Goal: Find specific page/section: Find specific page/section

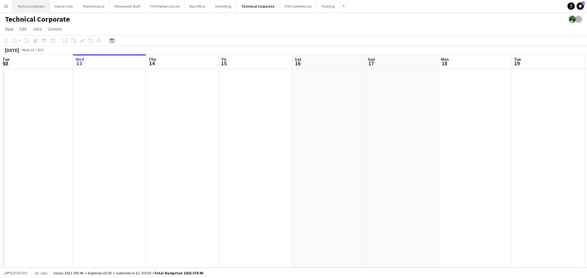
click at [25, 9] on button "Technical Artistic Close" at bounding box center [31, 6] width 37 height 12
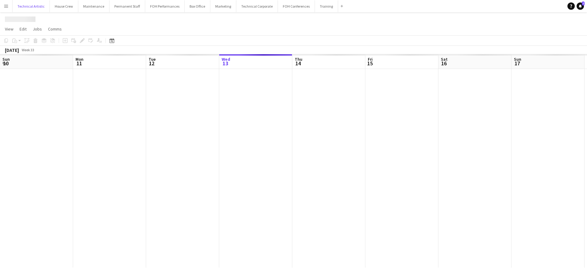
scroll to position [0, 146]
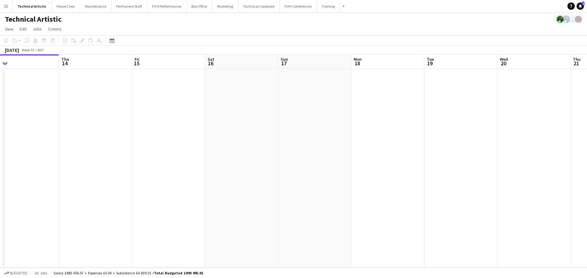
drag, startPoint x: 424, startPoint y: 130, endPoint x: 191, endPoint y: 93, distance: 236.0
click at [191, 93] on app-calendar-viewport "Sun 10 2/2 1 Job Mon 11 Tue 12 Wed 13 Thu 14 Fri 15 Sat 16 Sun 17 Mon 18 Tue 19…" at bounding box center [293, 161] width 587 height 214
drag, startPoint x: 66, startPoint y: 88, endPoint x: 59, endPoint y: 87, distance: 7.1
click at [59, 87] on app-calendar-viewport "Tue 12 Wed 13 Thu 14 Fri 15 Sat 16 Sun 17 Mon 18 Tue 19 Wed 20 Thu 21 Fri 22 Sa…" at bounding box center [293, 161] width 587 height 214
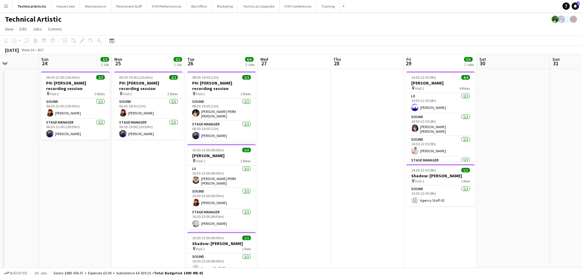
click at [115, 114] on app-calendar-viewport "Thu 21 Fri 22 Sat 23 Sun 24 2/2 1 Job Mon 25 2/2 1 Job Tue 26 6/6 3 Jobs Wed 27…" at bounding box center [291, 172] width 582 height 236
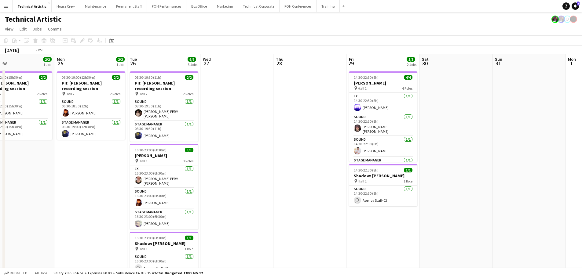
drag, startPoint x: 217, startPoint y: 131, endPoint x: 137, endPoint y: 124, distance: 80.3
click at [137, 124] on app-calendar-viewport "Thu 21 Fri 22 Sat 23 Sun 24 2/2 1 Job Mon 25 2/2 1 Job Tue 26 6/6 3 Jobs Wed 27…" at bounding box center [291, 172] width 582 height 236
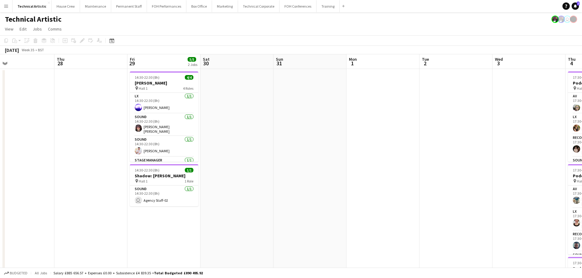
click at [187, 127] on app-calendar-viewport "Sun 24 2/2 1 Job Mon 25 2/2 1 Job Tue 26 6/6 3 Jobs Wed 27 Thu 28 Fri 29 5/5 2 …" at bounding box center [291, 231] width 582 height 355
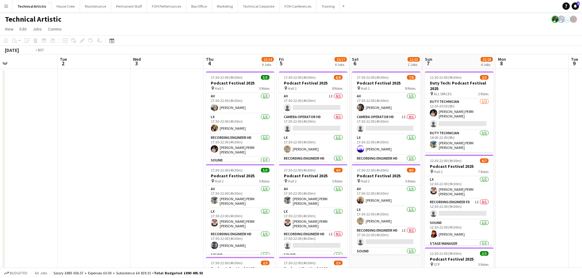
click at [146, 118] on app-calendar-viewport "Fri 29 5/5 2 Jobs Sat 30 Sun 31 Mon 1 Tue 2 Wed 3 Thu 4 13/14 4 Jobs Fri 5 13/1…" at bounding box center [291, 246] width 582 height 385
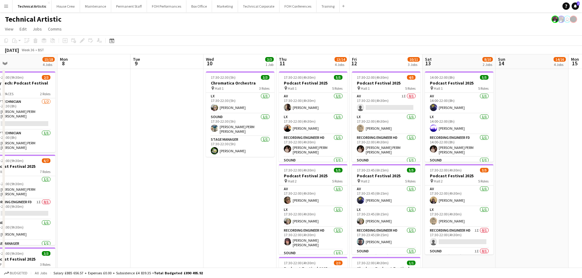
drag, startPoint x: 248, startPoint y: 110, endPoint x: 154, endPoint y: 104, distance: 94.3
click at [154, 104] on app-calendar-viewport "Thu 4 13/14 4 Jobs Fri 5 13/17 4 Jobs Sat 6 11/13 2 Jobs Sun 7 15/18 4 Jobs Mon…" at bounding box center [291, 246] width 582 height 385
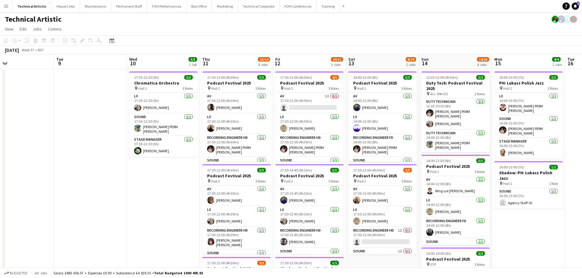
drag, startPoint x: 265, startPoint y: 117, endPoint x: 53, endPoint y: 87, distance: 213.6
click at [53, 87] on app-calendar-viewport "Sat 6 11/13 2 Jobs Sun 7 15/18 4 Jobs Mon 8 Tue 9 Wed 10 3/3 1 Job Thu 11 13/14…" at bounding box center [291, 246] width 582 height 385
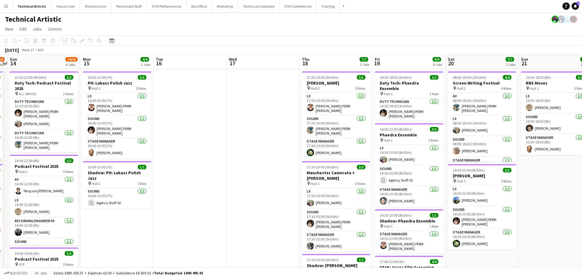
drag, startPoint x: 220, startPoint y: 108, endPoint x: 145, endPoint y: 98, distance: 75.1
click at [145, 98] on app-calendar-viewport "Thu 11 13/14 4 Jobs Fri 12 10/11 3 Jobs Sat 13 8/10 2 Jobs Sun 14 14/16 4 Jobs …" at bounding box center [291, 246] width 582 height 385
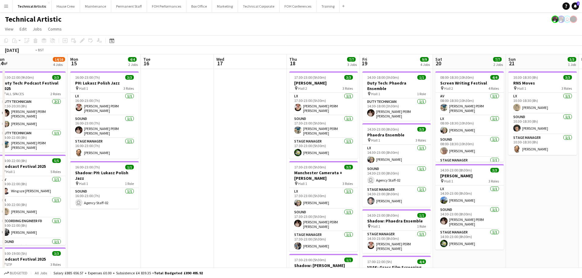
drag, startPoint x: 257, startPoint y: 114, endPoint x: 194, endPoint y: 110, distance: 62.4
click at [194, 110] on app-calendar-viewport "Thu 11 13/14 4 Jobs Fri 12 10/11 3 Jobs Sat 13 8/10 2 Jobs Sun 14 14/16 4 Jobs …" at bounding box center [291, 246] width 582 height 385
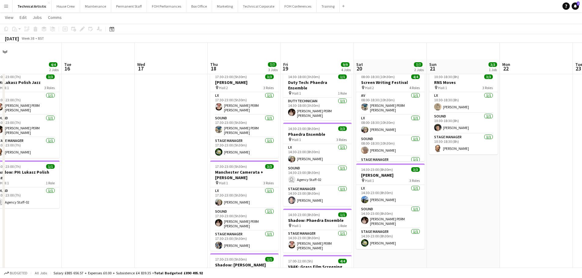
scroll to position [31, 0]
